Goal: Information Seeking & Learning: Compare options

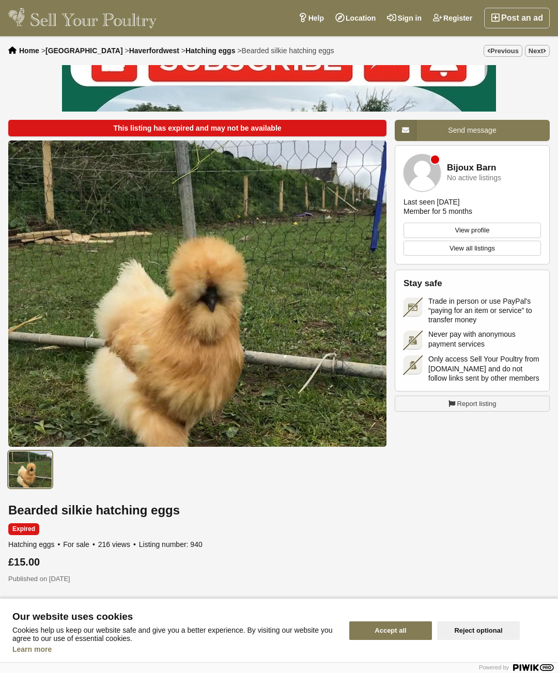
click at [186, 50] on span "Hatching eggs" at bounding box center [211, 51] width 50 height 8
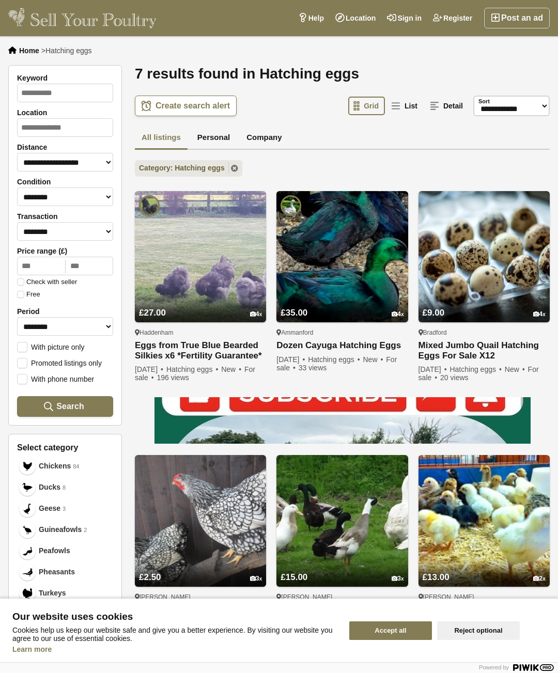
click at [364, 250] on img at bounding box center [342, 256] width 131 height 131
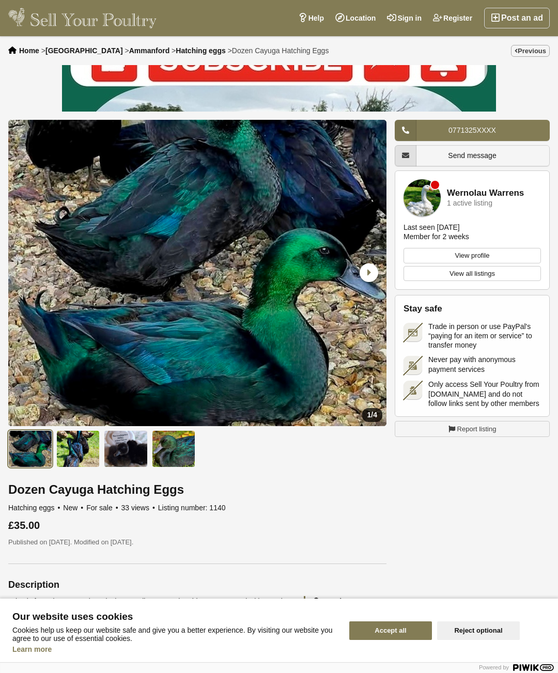
click at [83, 452] on img at bounding box center [78, 449] width 44 height 37
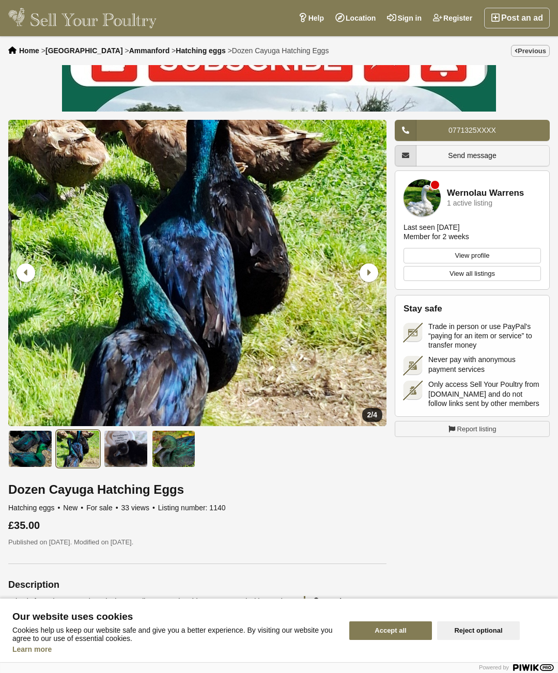
click at [136, 455] on img at bounding box center [126, 449] width 44 height 37
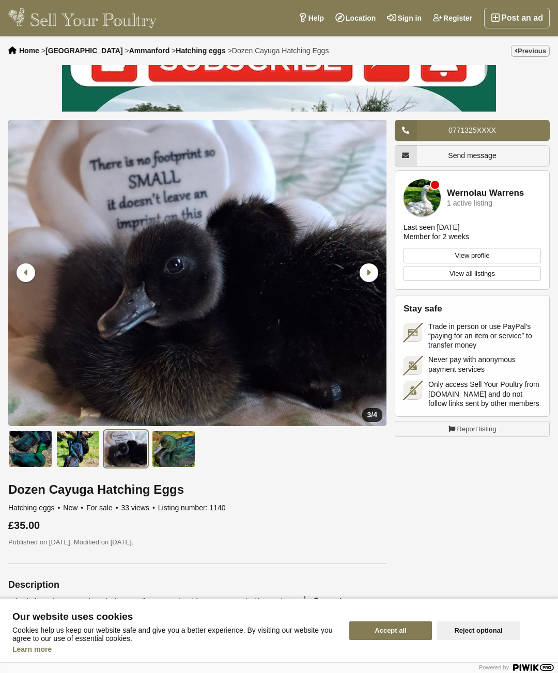
click at [180, 453] on img at bounding box center [174, 449] width 44 height 37
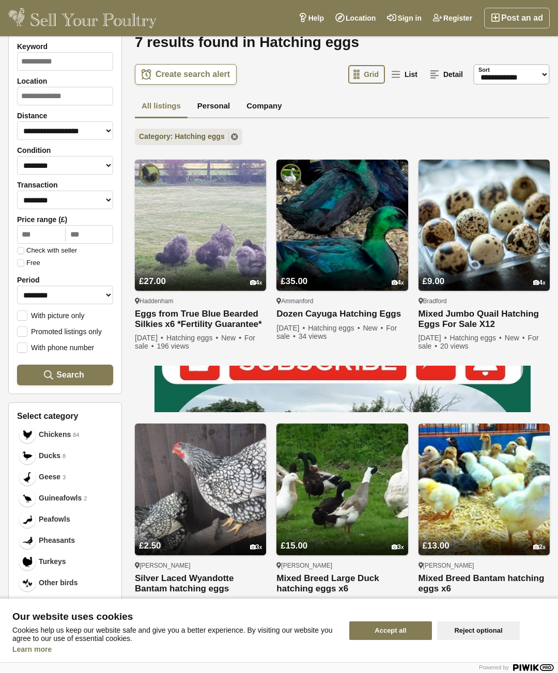
scroll to position [33, 0]
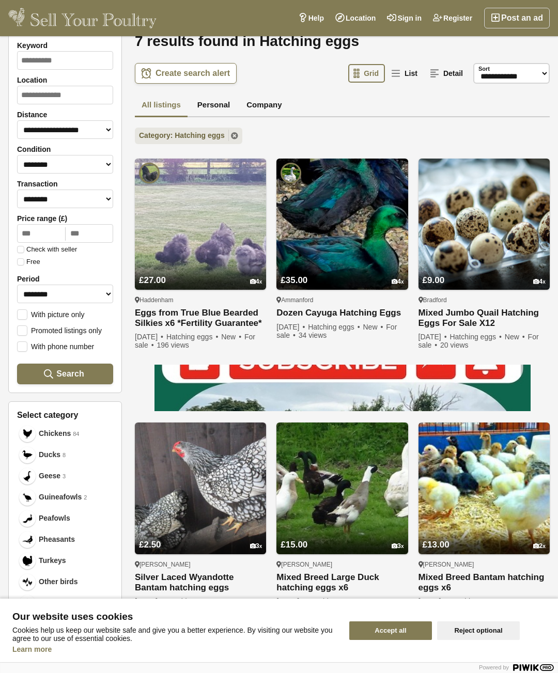
click at [240, 231] on img at bounding box center [200, 224] width 131 height 131
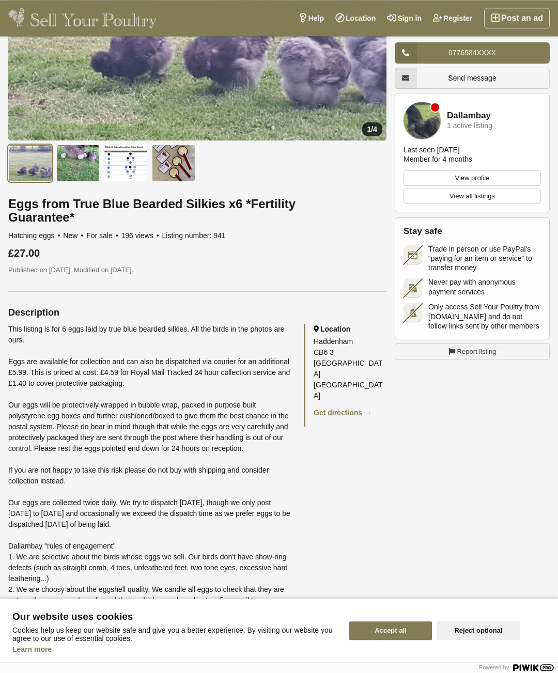
scroll to position [274, 0]
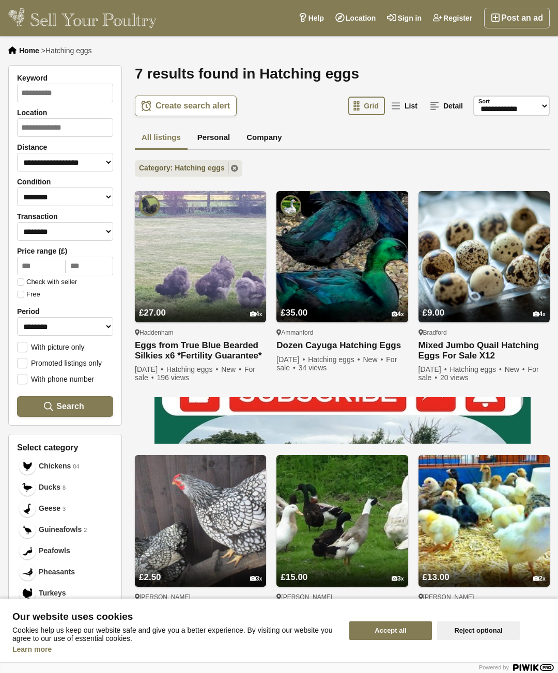
scroll to position [33, 0]
